Goal: Transaction & Acquisition: Purchase product/service

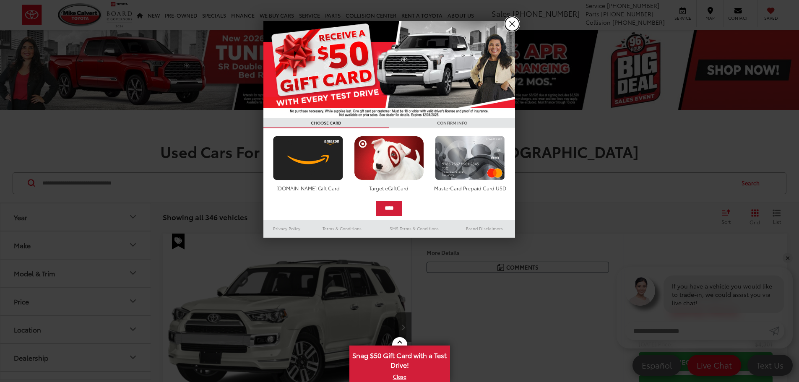
click at [507, 24] on link "X" at bounding box center [512, 24] width 14 height 14
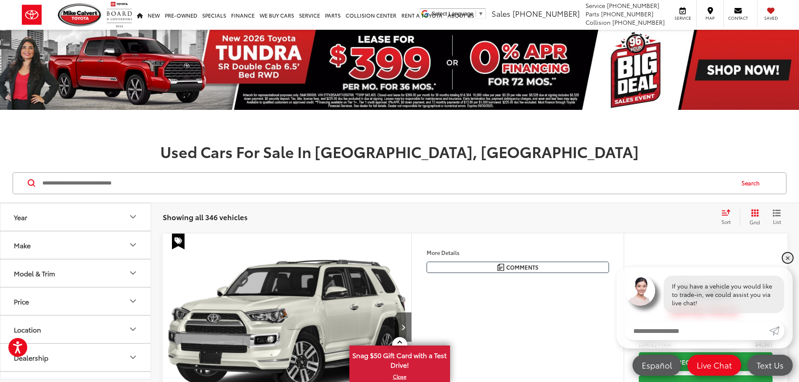
click at [787, 256] on link "✕" at bounding box center [788, 258] width 10 height 10
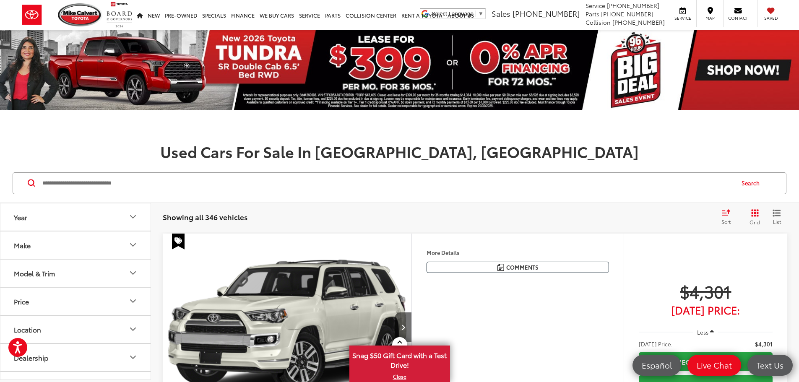
click at [104, 183] on input "Search by Make, Model, or Keyword" at bounding box center [388, 183] width 692 height 20
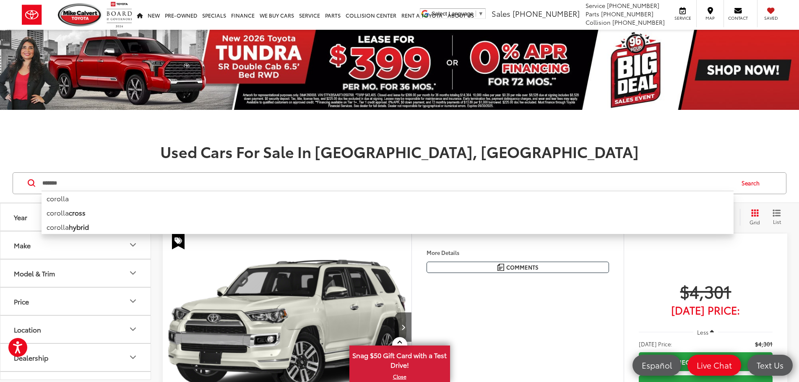
type input "*******"
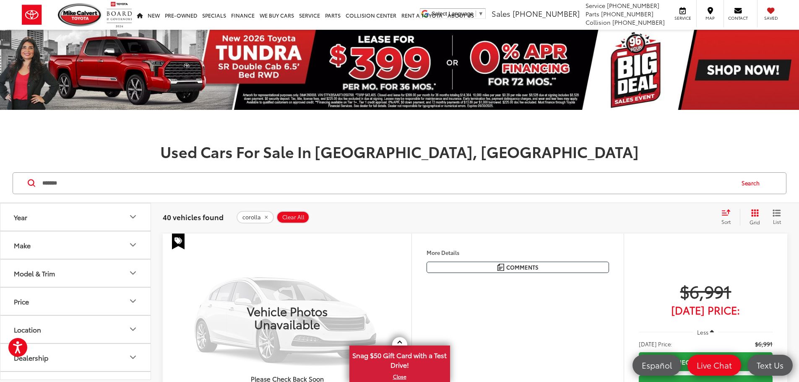
click at [133, 216] on icon "Year" at bounding box center [133, 217] width 10 height 10
drag, startPoint x: 10, startPoint y: 263, endPoint x: 127, endPoint y: 265, distance: 116.6
click at [127, 265] on div at bounding box center [127, 264] width 7 height 7
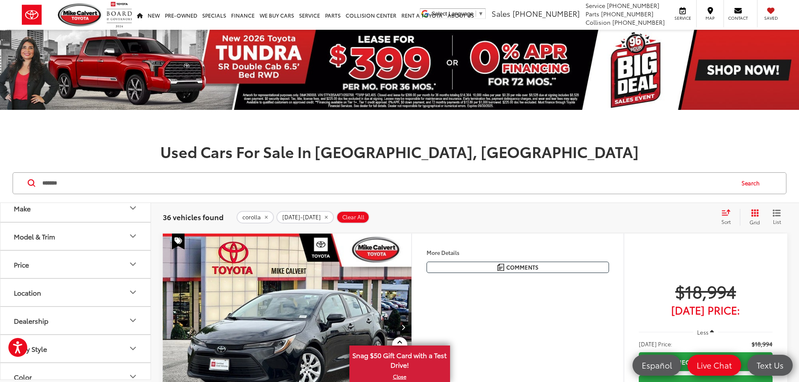
scroll to position [70, 0]
click at [112, 229] on button "Make" at bounding box center [75, 226] width 151 height 27
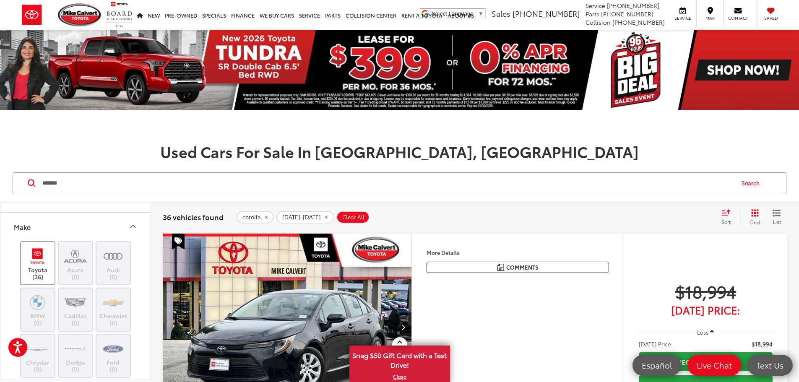
click at [39, 263] on img at bounding box center [37, 256] width 23 height 20
click at [134, 228] on icon "Make" at bounding box center [133, 226] width 10 height 10
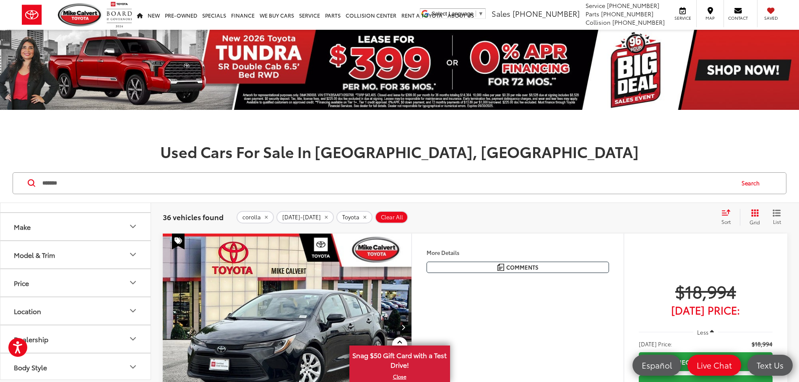
click at [107, 253] on button "Model & Trim" at bounding box center [75, 254] width 151 height 27
click at [24, 283] on label "Corolla (28)" at bounding box center [75, 282] width 113 height 15
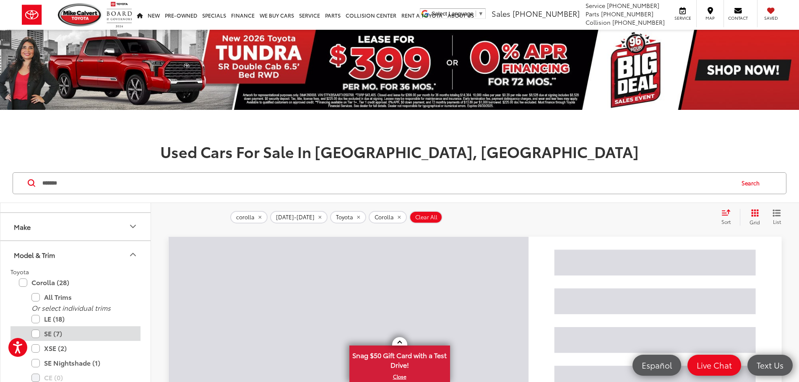
scroll to position [70, 0]
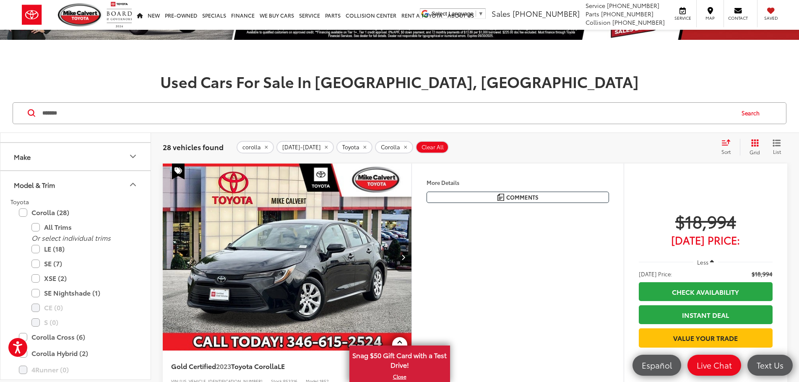
click at [233, 86] on h1 "Used Cars For Sale In [GEOGRAPHIC_DATA], [GEOGRAPHIC_DATA]" at bounding box center [399, 81] width 799 height 17
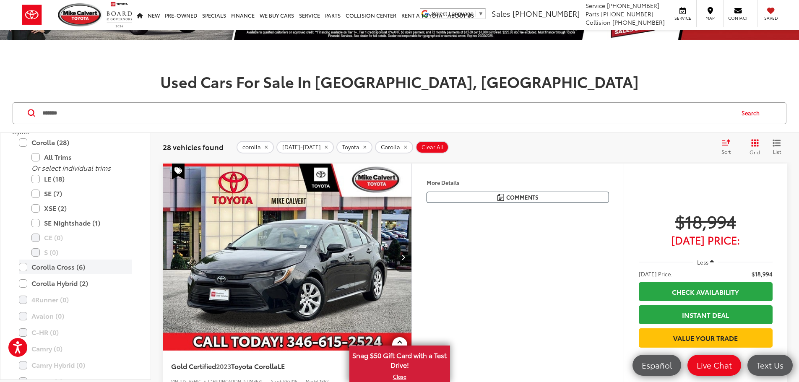
click at [23, 265] on label "Corolla Cross (6)" at bounding box center [75, 267] width 113 height 15
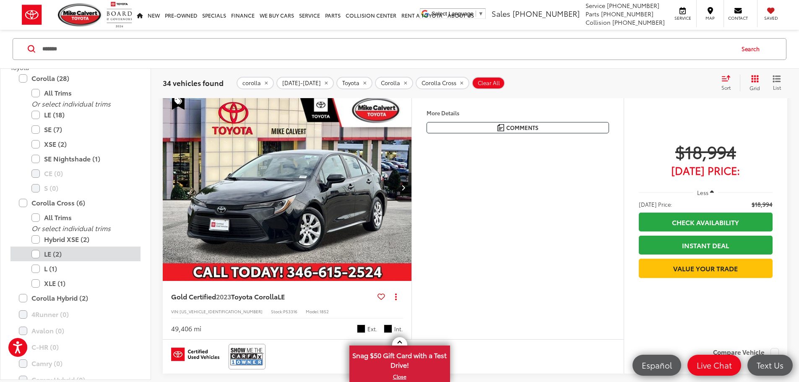
scroll to position [210, 0]
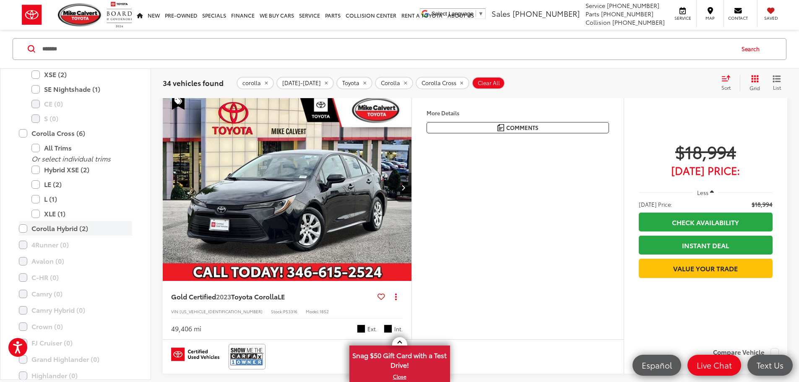
click at [24, 231] on label "Corolla Hybrid (2)" at bounding box center [75, 228] width 113 height 15
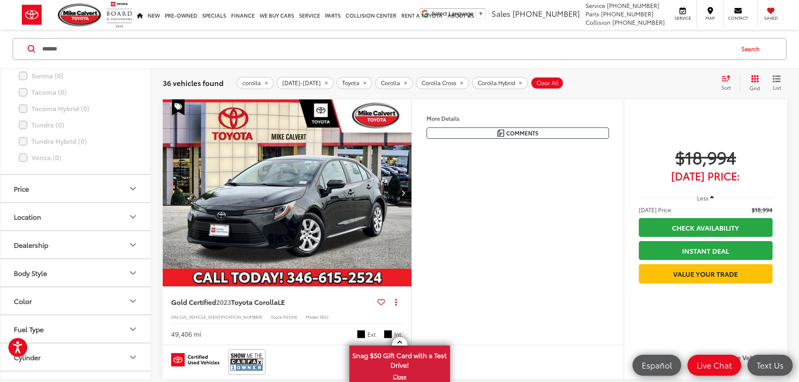
scroll to position [473, 0]
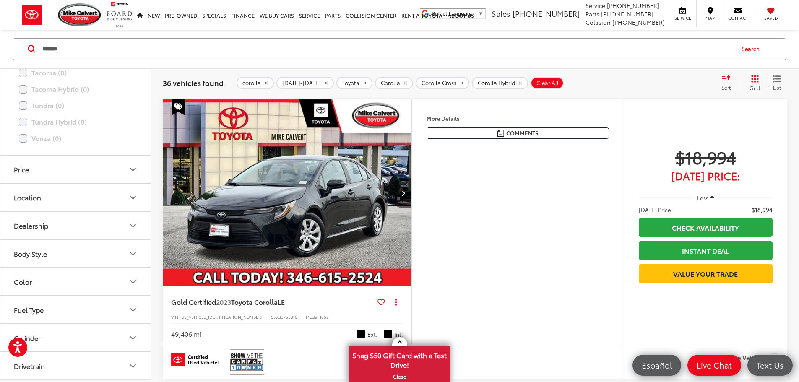
click at [121, 190] on button "Location" at bounding box center [75, 197] width 151 height 27
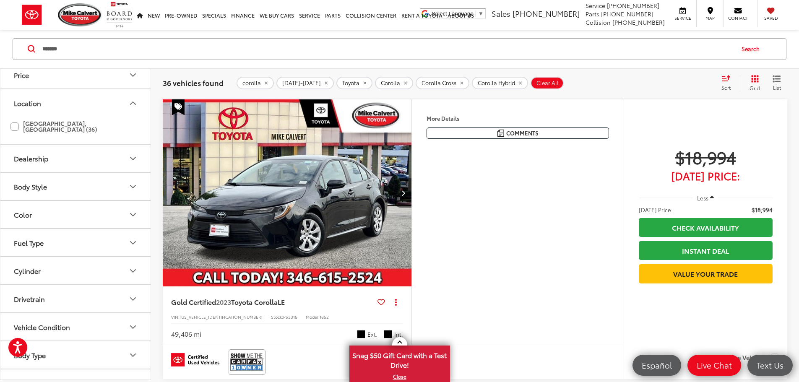
scroll to position [579, 0]
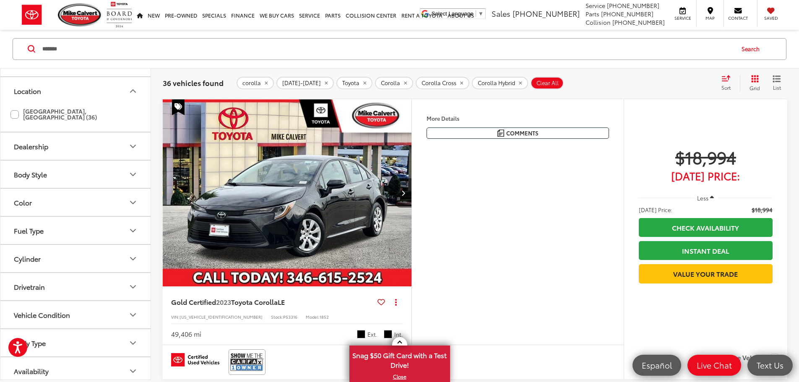
click at [629, 80] on div "corolla [DATE]-[DATE] Toyota Corolla Corolla Cross Corolla Hybrid Clear All + 0" at bounding box center [475, 83] width 477 height 13
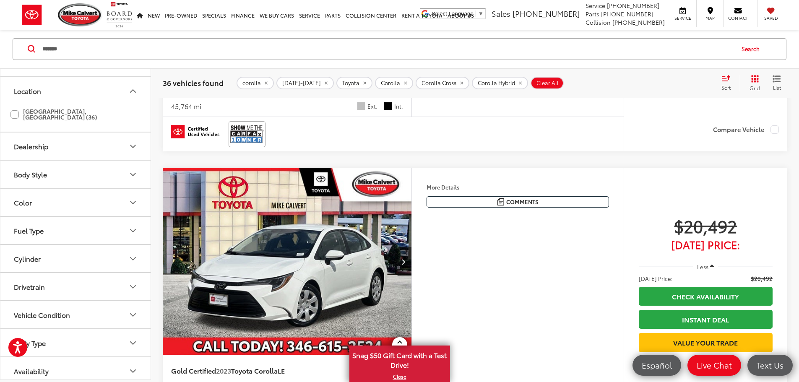
scroll to position [1183, 0]
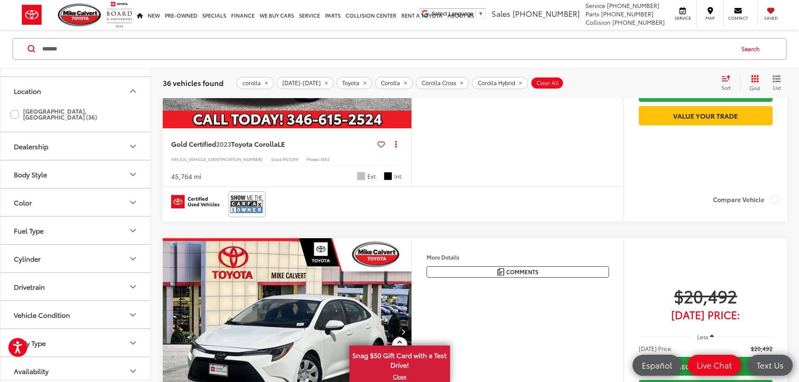
click at [639, 134] on capital-one-entry-button at bounding box center [639, 134] width 0 height 0
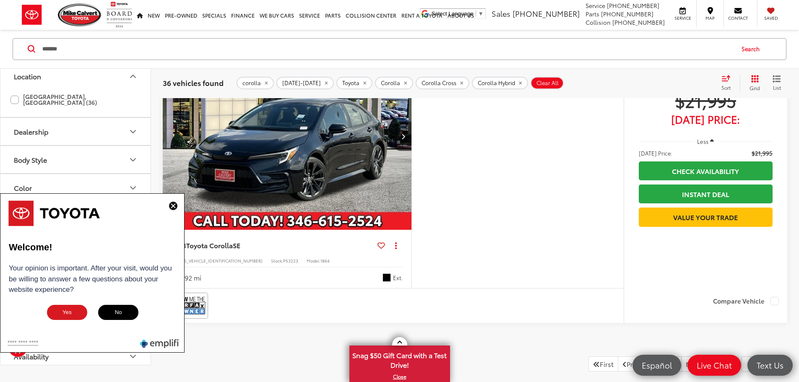
scroll to position [3699, 0]
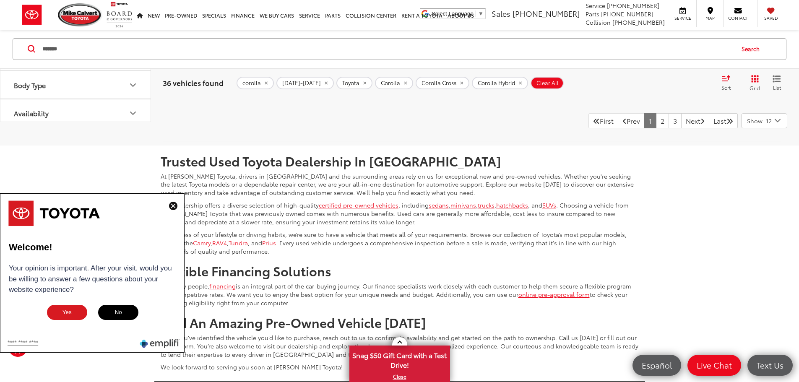
click at [171, 206] on img at bounding box center [173, 206] width 8 height 8
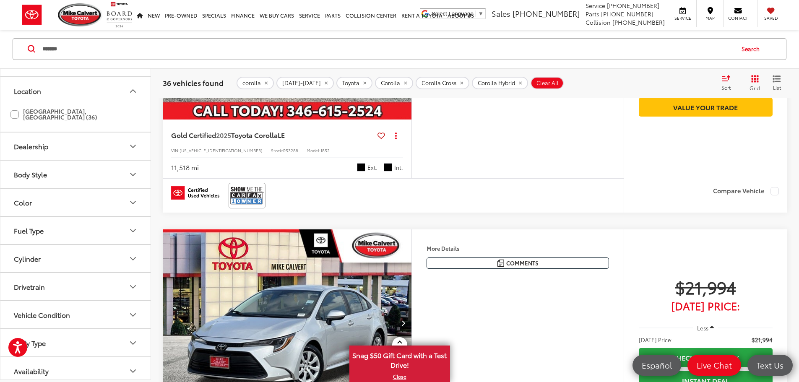
scroll to position [2930, 0]
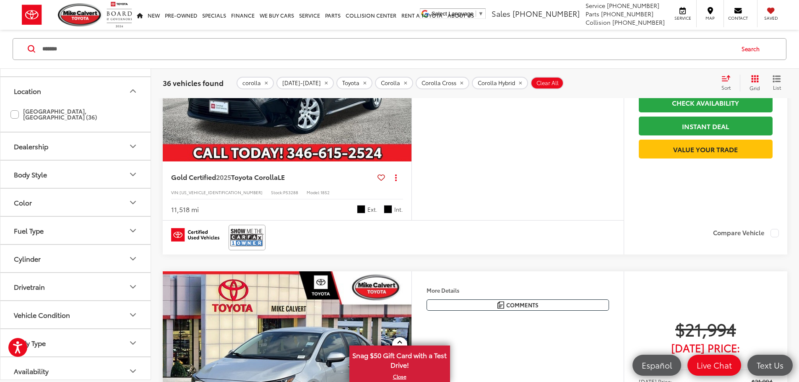
click at [774, 78] on icon "List View" at bounding box center [777, 79] width 8 height 8
click at [754, 81] on icon "Grid View" at bounding box center [755, 79] width 8 height 8
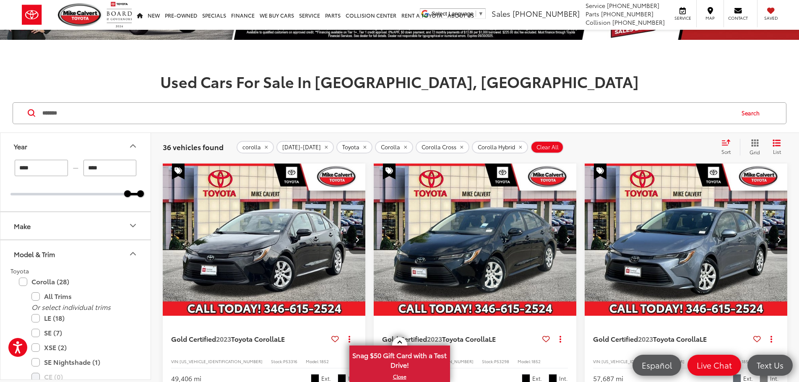
scroll to position [0, 0]
drag, startPoint x: 128, startPoint y: 196, endPoint x: 133, endPoint y: 196, distance: 5.5
click at [133, 196] on div at bounding box center [134, 194] width 7 height 7
type input "****"
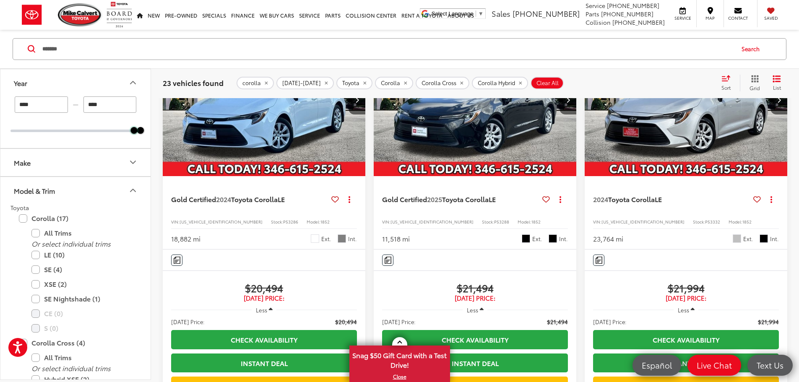
scroll to position [140, 0]
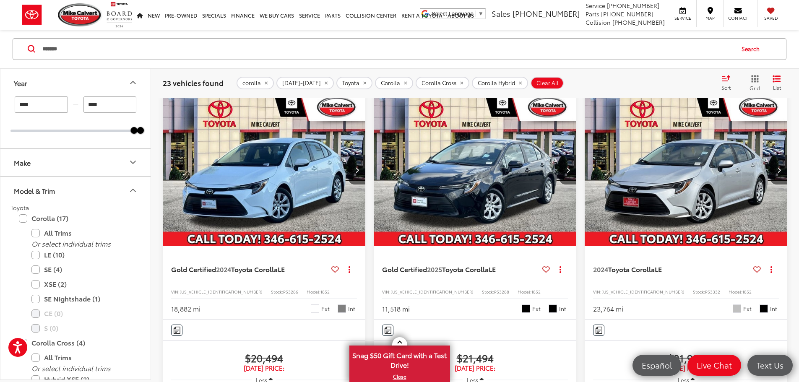
click at [238, 164] on img "2024 Toyota Corolla LE 0" at bounding box center [264, 170] width 204 height 153
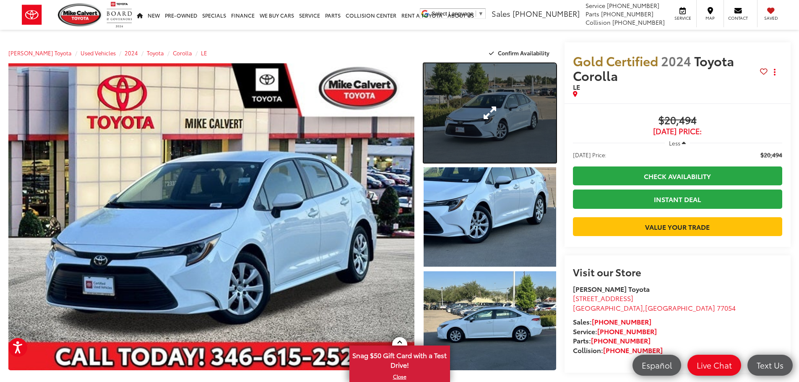
click at [480, 120] on link "Expand Photo 1" at bounding box center [490, 112] width 133 height 99
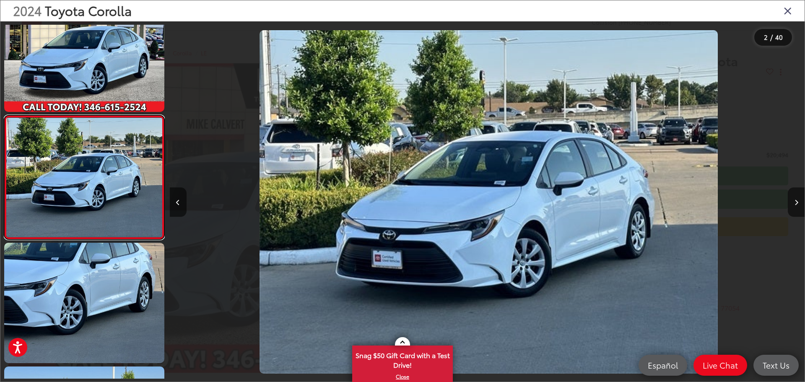
scroll to position [0, 635]
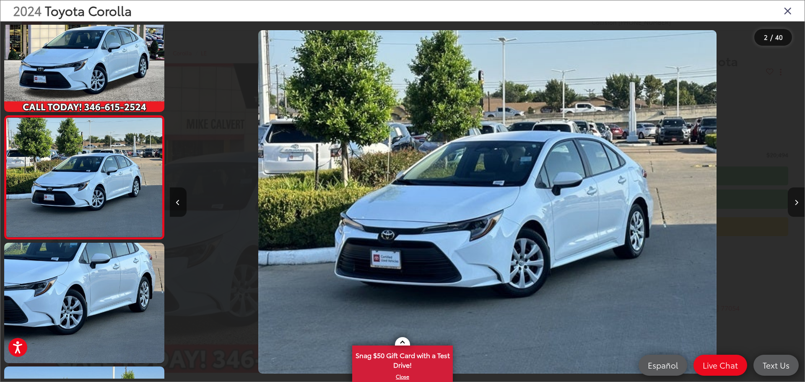
click at [796, 205] on icon "Next image" at bounding box center [797, 203] width 4 height 6
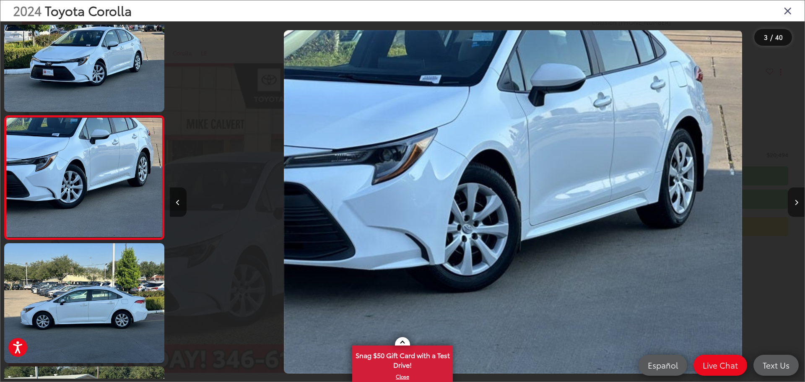
scroll to position [0, 1270]
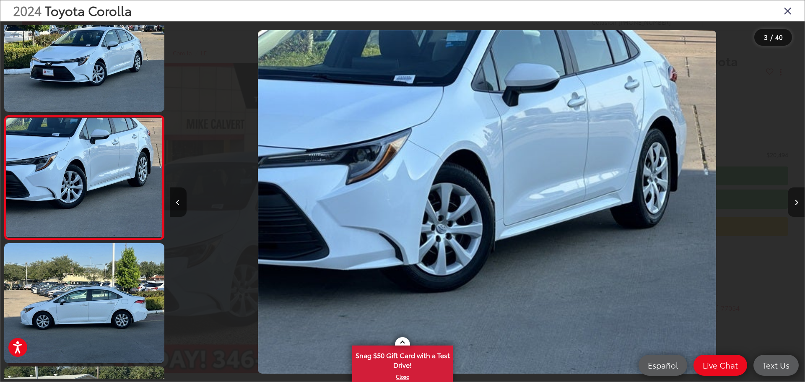
click at [796, 205] on icon "Next image" at bounding box center [797, 203] width 4 height 6
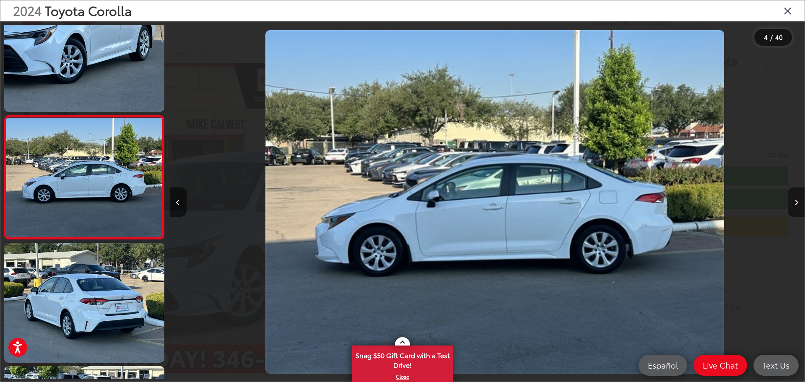
scroll to position [0, 1905]
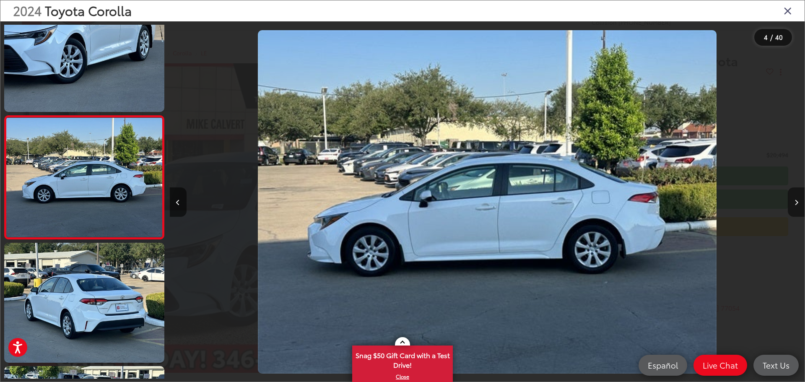
click at [796, 205] on icon "Next image" at bounding box center [797, 203] width 4 height 6
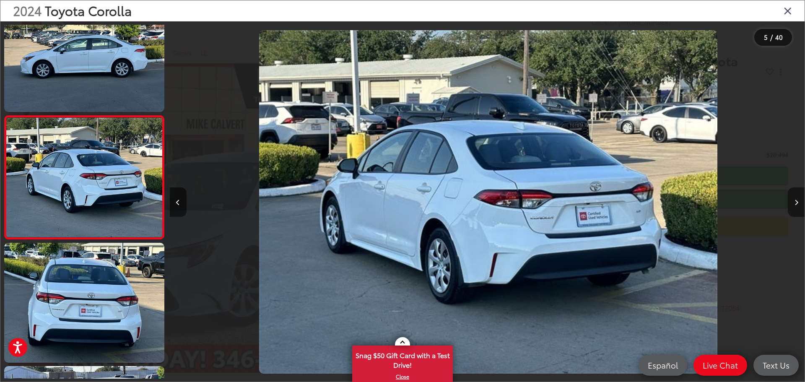
scroll to position [0, 2541]
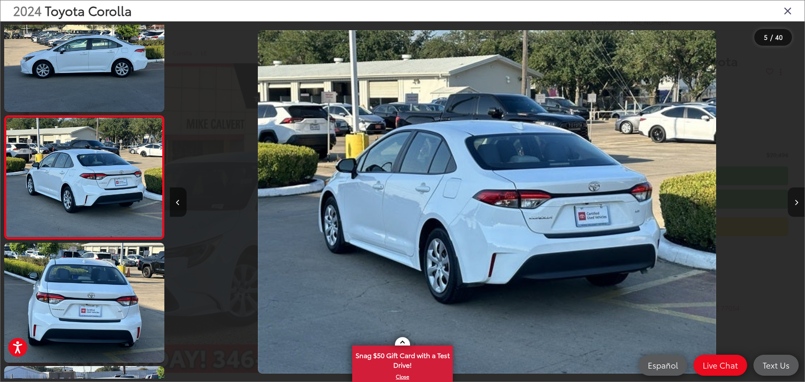
click at [796, 205] on icon "Next image" at bounding box center [797, 203] width 4 height 6
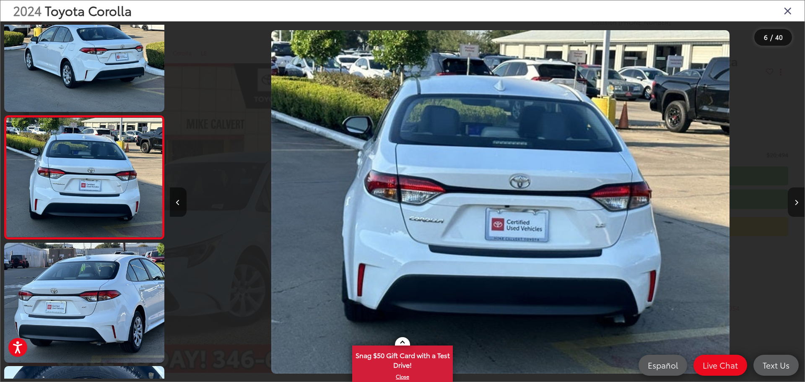
scroll to position [0, 3176]
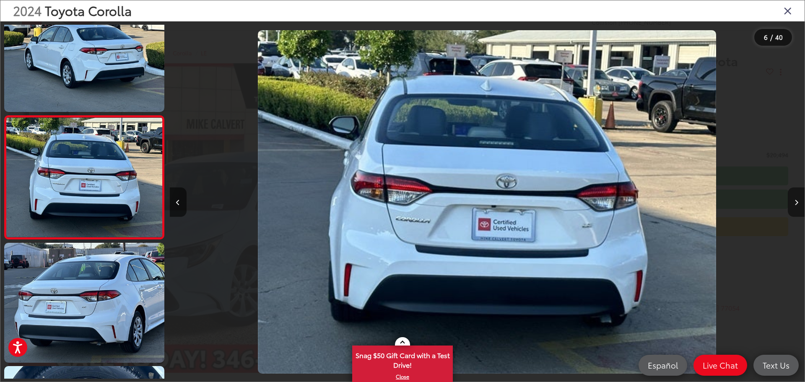
click at [796, 205] on icon "Next image" at bounding box center [797, 203] width 4 height 6
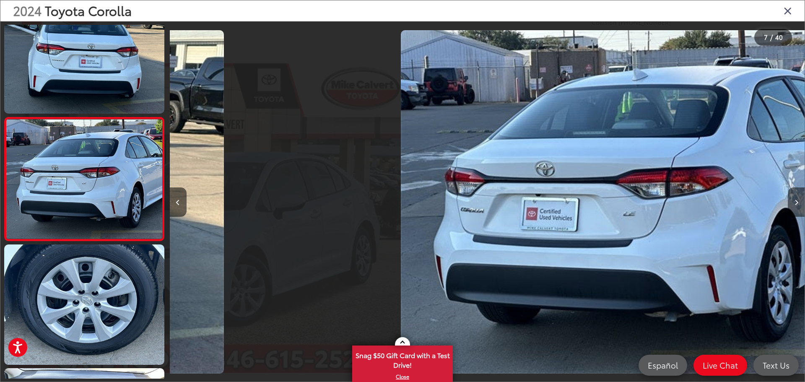
scroll to position [0, 0]
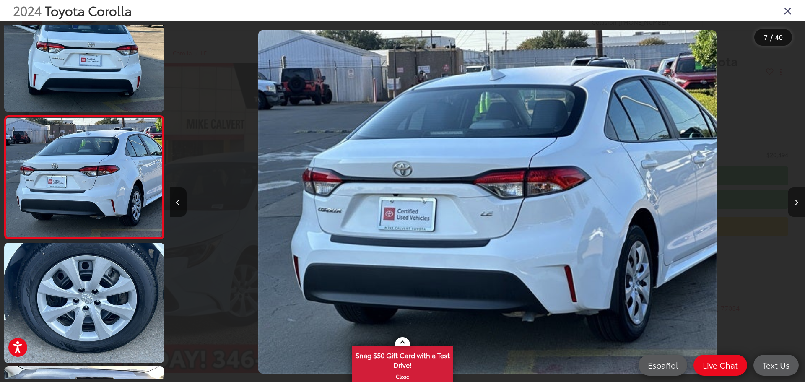
click at [799, 202] on button "Next image" at bounding box center [796, 201] width 17 height 29
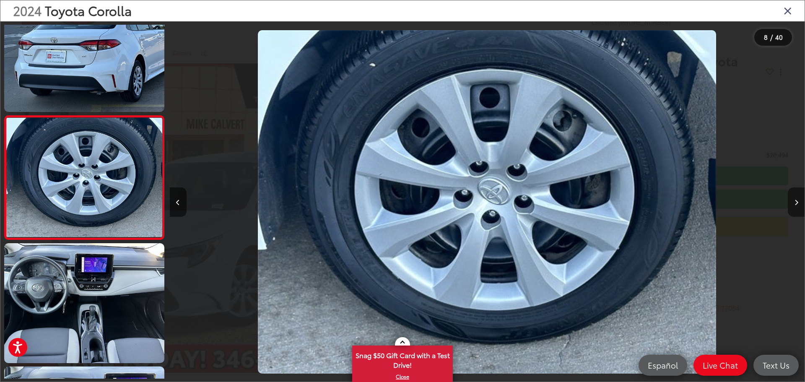
click at [795, 204] on icon "Next image" at bounding box center [797, 203] width 4 height 6
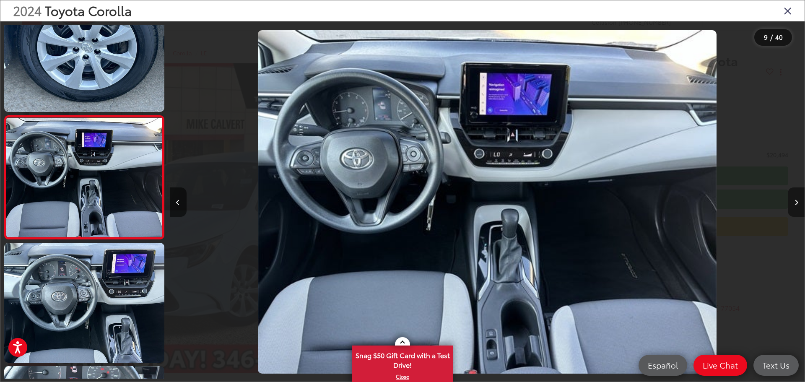
click at [796, 204] on icon "Next image" at bounding box center [797, 203] width 4 height 6
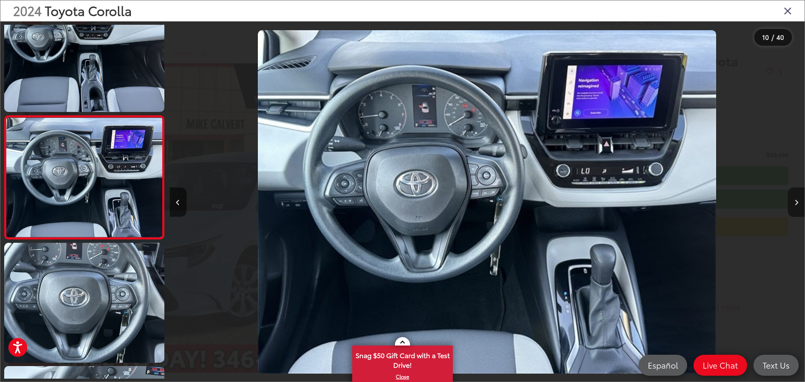
click at [796, 204] on icon "Next image" at bounding box center [797, 203] width 4 height 6
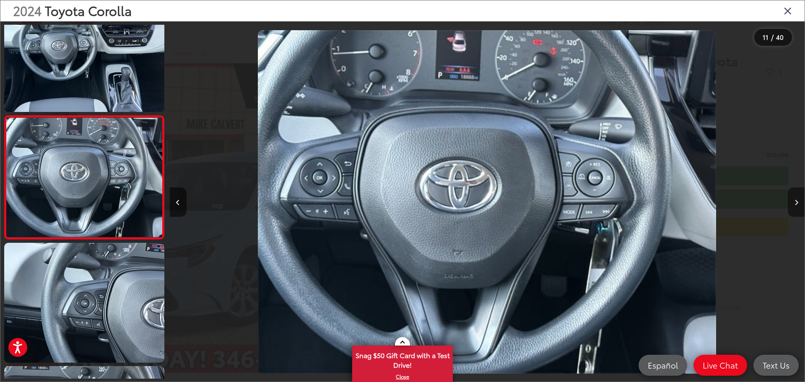
click at [796, 204] on icon "Next image" at bounding box center [797, 203] width 4 height 6
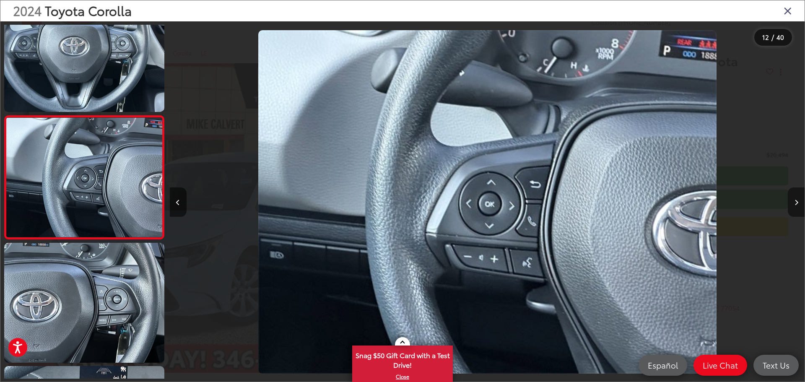
click at [796, 204] on icon "Next image" at bounding box center [797, 203] width 4 height 6
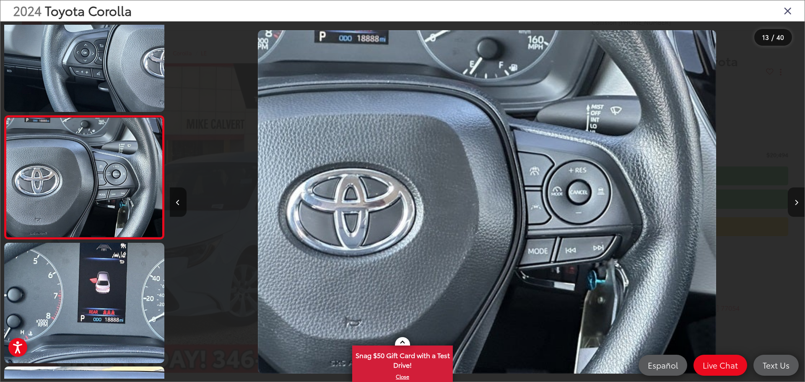
click at [796, 204] on icon "Next image" at bounding box center [797, 203] width 4 height 6
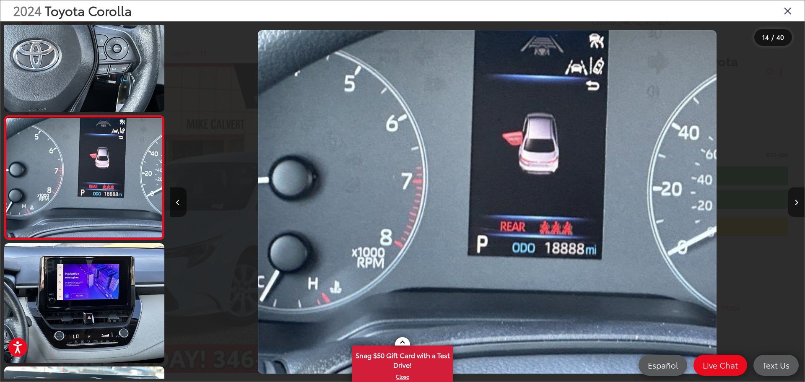
click at [796, 204] on icon "Next image" at bounding box center [797, 203] width 4 height 6
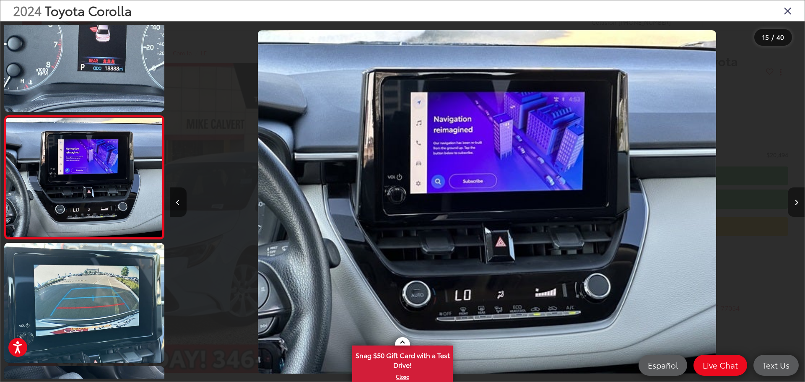
click at [796, 204] on icon "Next image" at bounding box center [797, 203] width 4 height 6
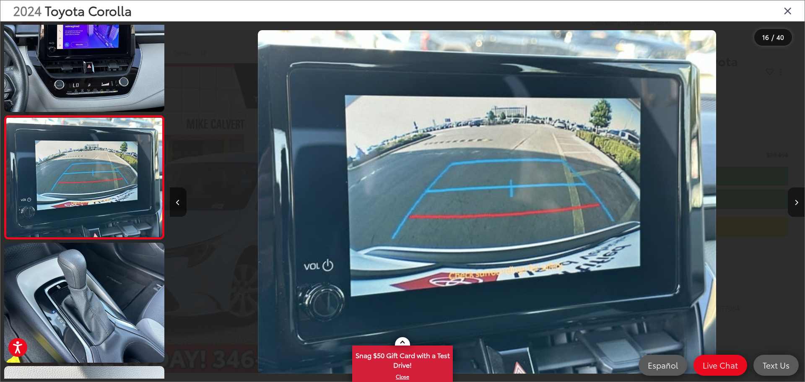
click at [796, 204] on icon "Next image" at bounding box center [797, 203] width 4 height 6
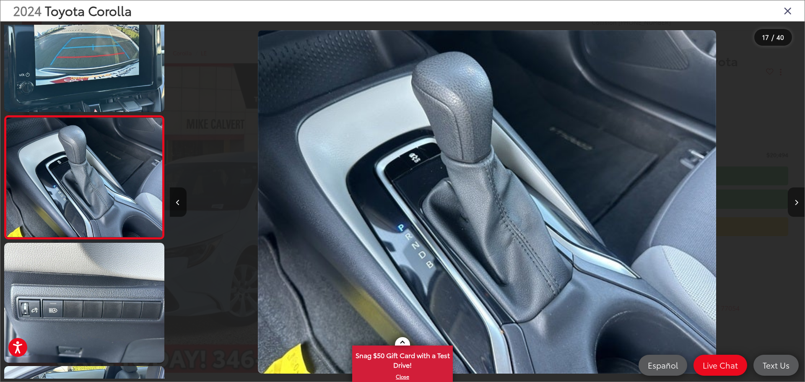
click at [796, 204] on icon "Next image" at bounding box center [797, 203] width 4 height 6
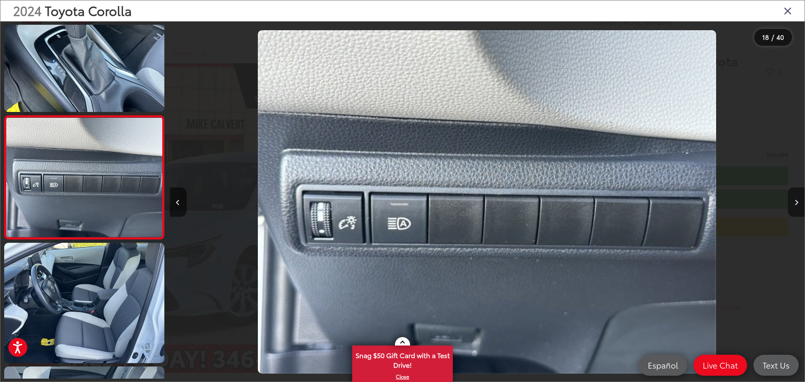
click at [796, 204] on icon "Next image" at bounding box center [797, 203] width 4 height 6
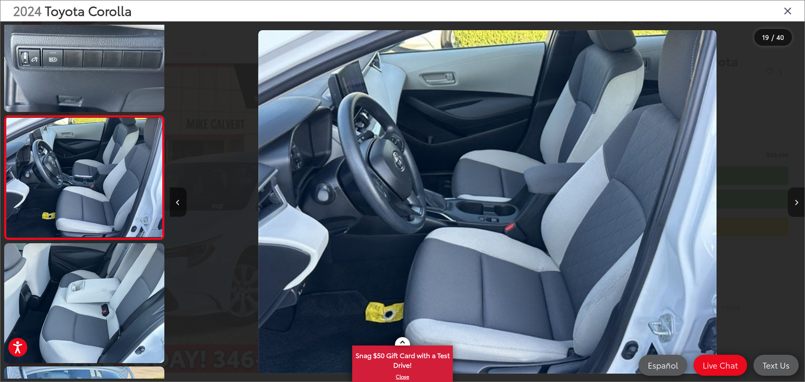
click at [796, 204] on icon "Next image" at bounding box center [797, 203] width 4 height 6
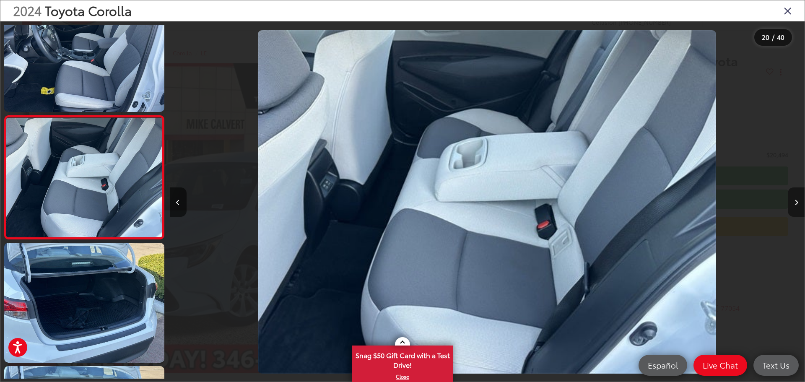
click at [796, 204] on icon "Next image" at bounding box center [797, 203] width 4 height 6
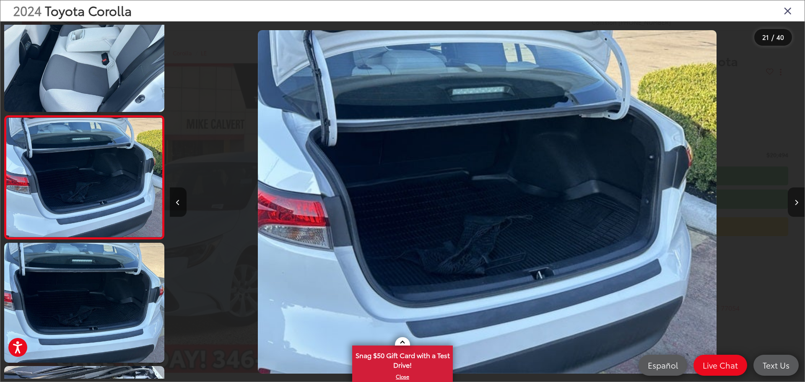
click at [796, 202] on icon "Next image" at bounding box center [797, 203] width 4 height 6
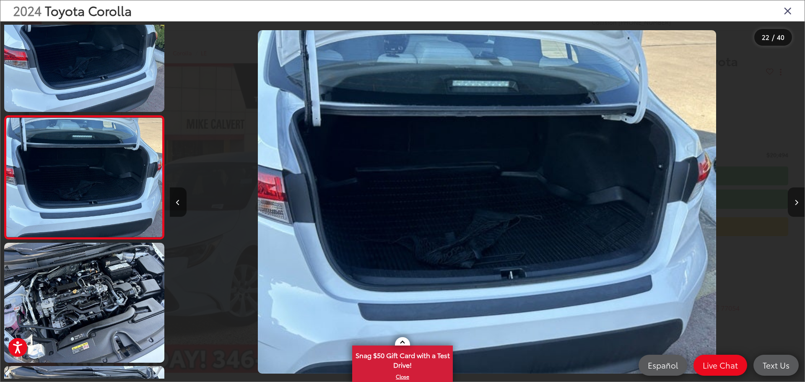
click at [796, 202] on icon "Next image" at bounding box center [797, 203] width 4 height 6
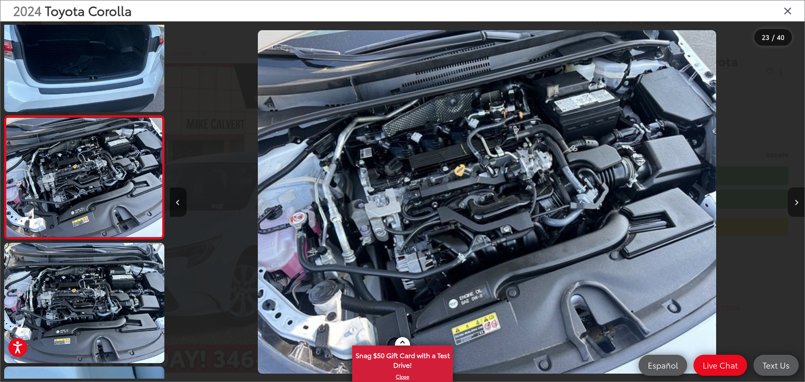
click at [796, 202] on icon "Next image" at bounding box center [797, 203] width 4 height 6
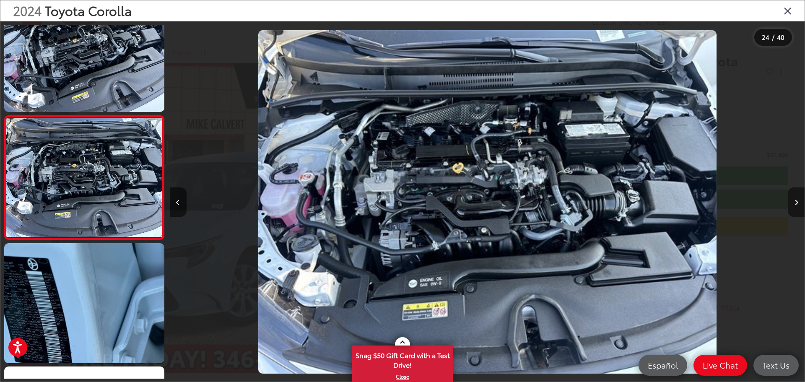
click at [796, 202] on icon "Next image" at bounding box center [797, 203] width 4 height 6
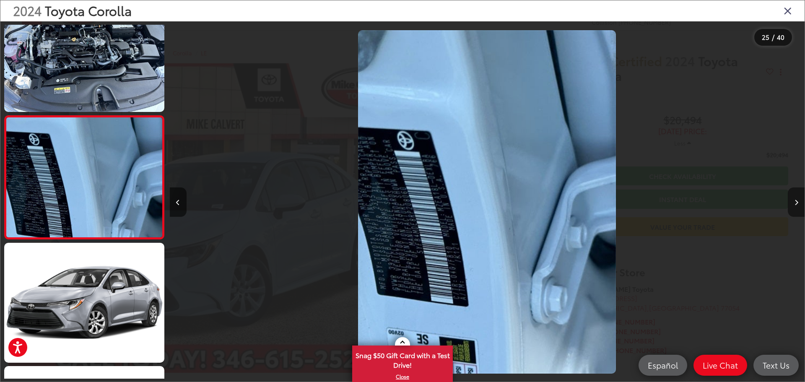
click at [796, 202] on icon "Next image" at bounding box center [797, 203] width 4 height 6
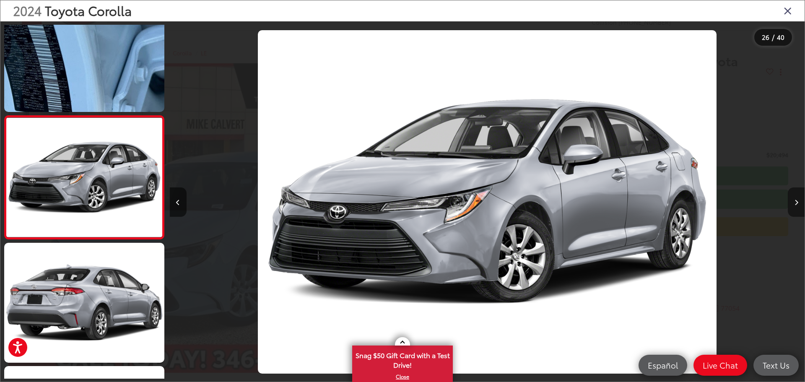
click at [796, 202] on icon "Next image" at bounding box center [797, 203] width 4 height 6
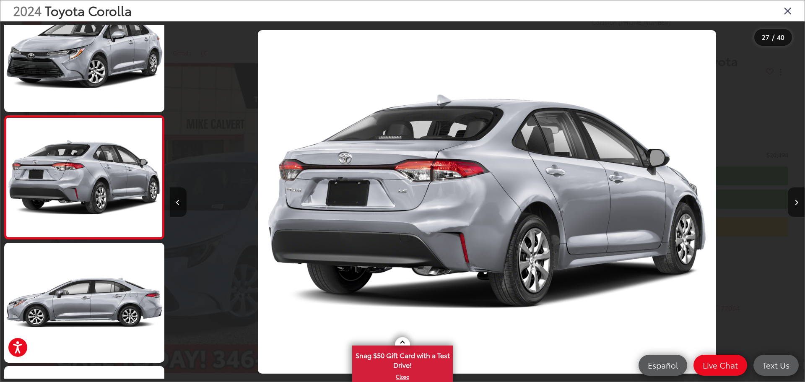
click at [788, 11] on icon "Close gallery" at bounding box center [788, 10] width 8 height 11
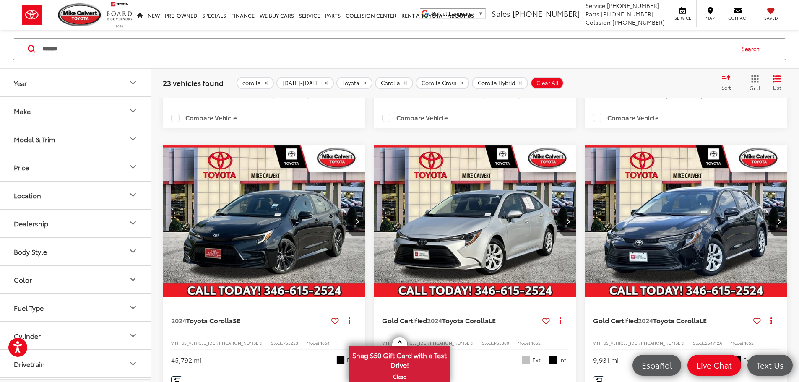
scroll to position [572, 0]
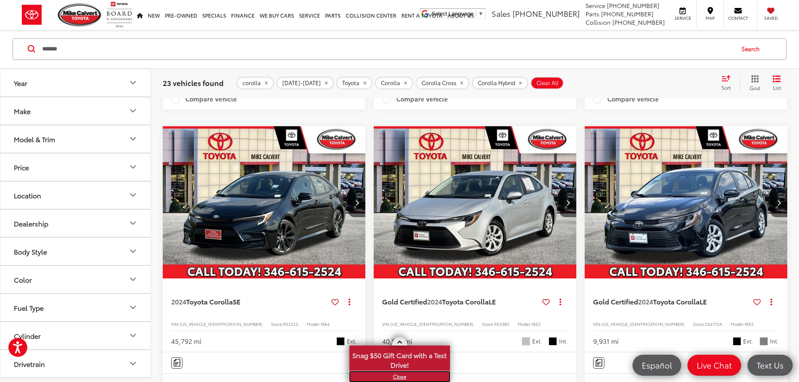
click at [400, 377] on link "X" at bounding box center [399, 376] width 99 height 9
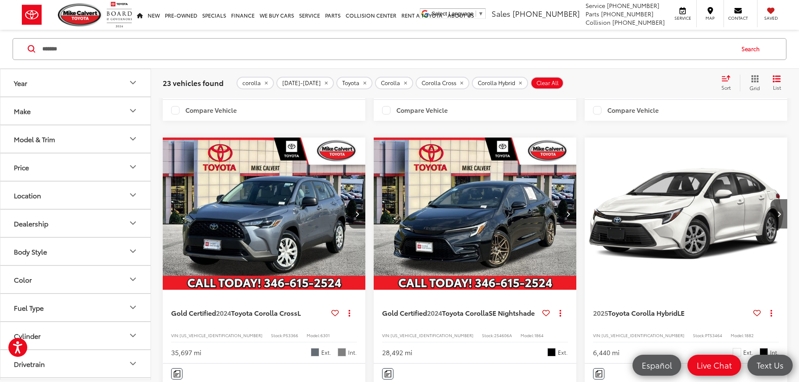
scroll to position [992, 0]
